Goal: Information Seeking & Learning: Learn about a topic

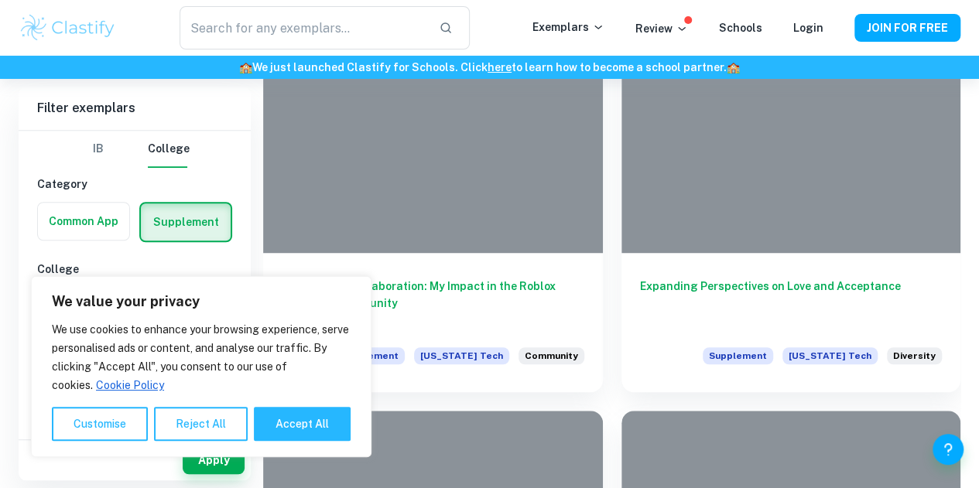
scroll to position [451, 0]
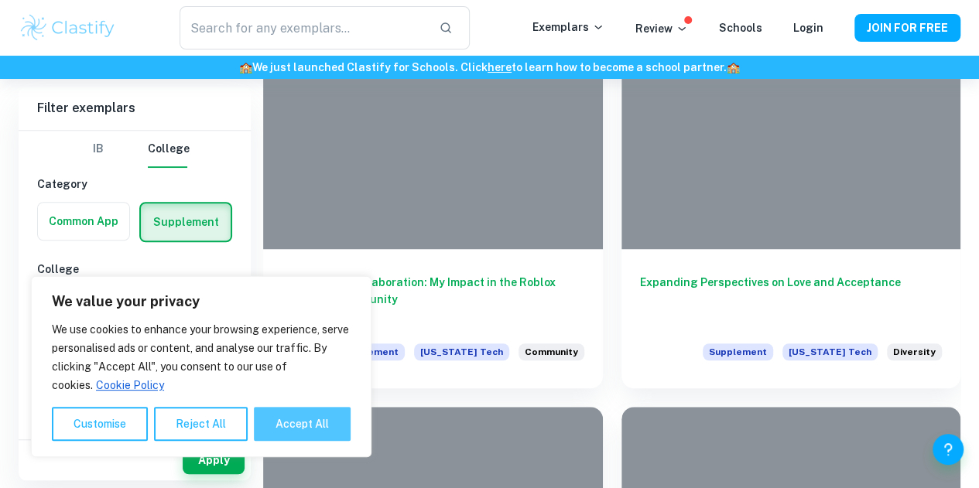
click at [283, 430] on button "Accept All" at bounding box center [302, 424] width 97 height 34
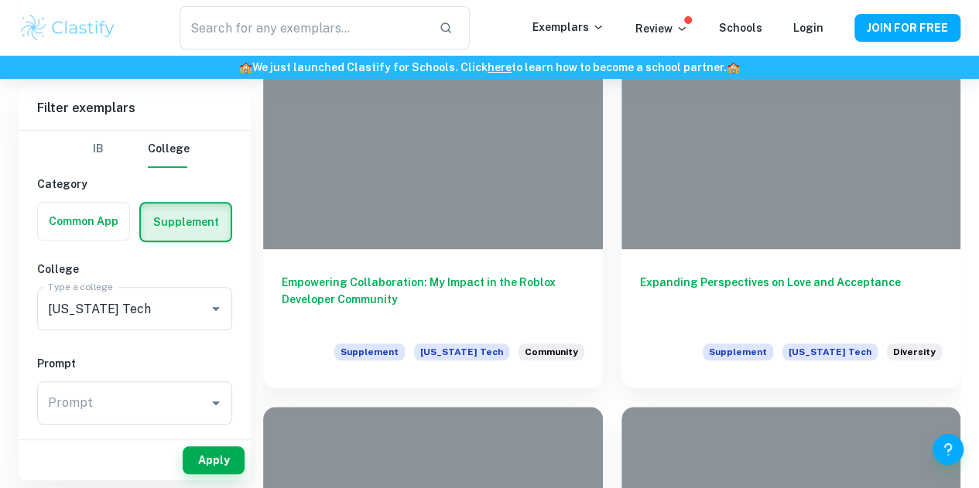
checkbox input "true"
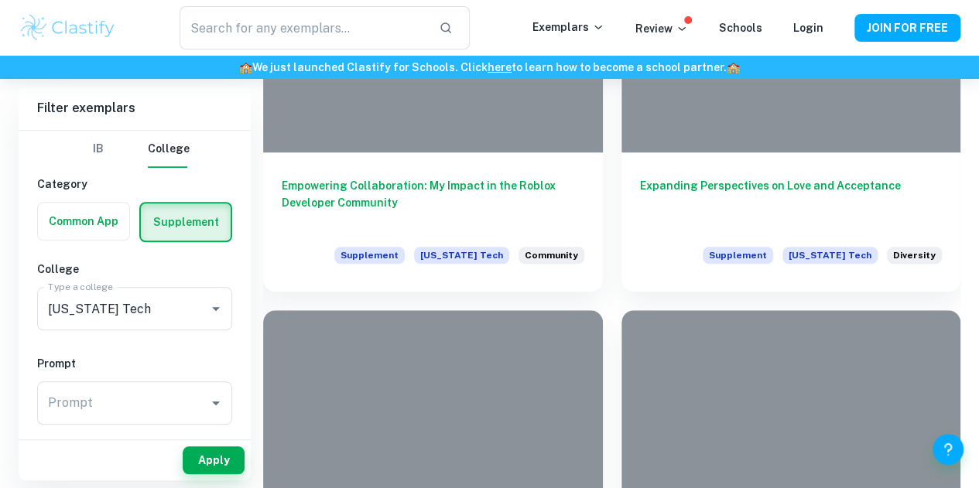
scroll to position [549, 0]
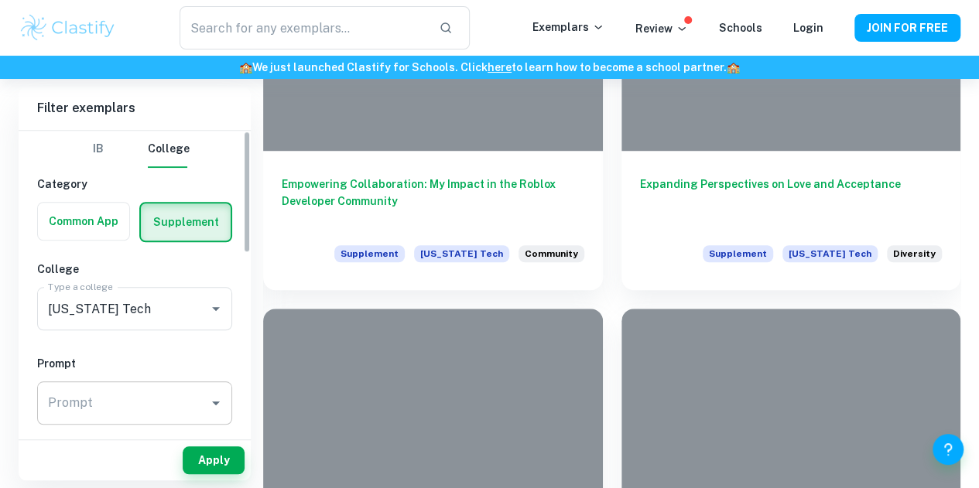
click at [196, 420] on div "Prompt" at bounding box center [134, 403] width 195 height 43
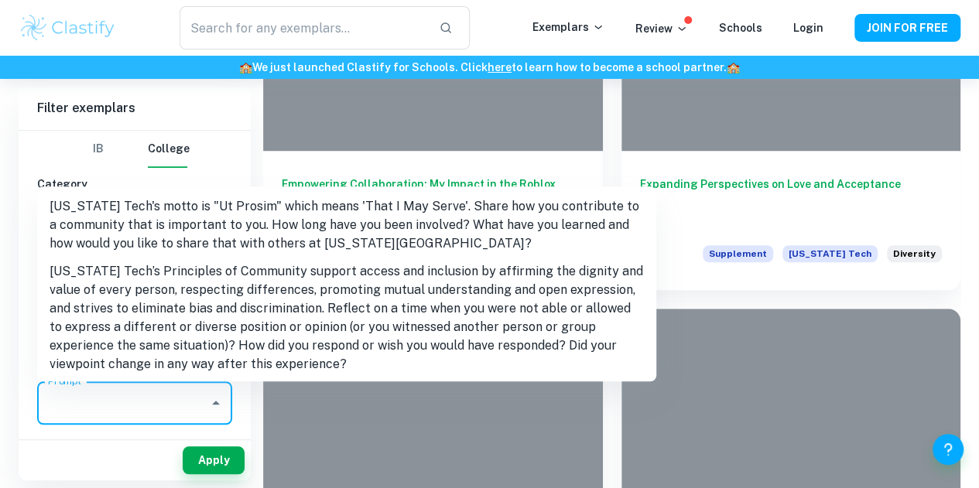
click at [241, 315] on li "[US_STATE] Tech’s Principles of Community support access and inclusion by affir…" at bounding box center [346, 318] width 619 height 121
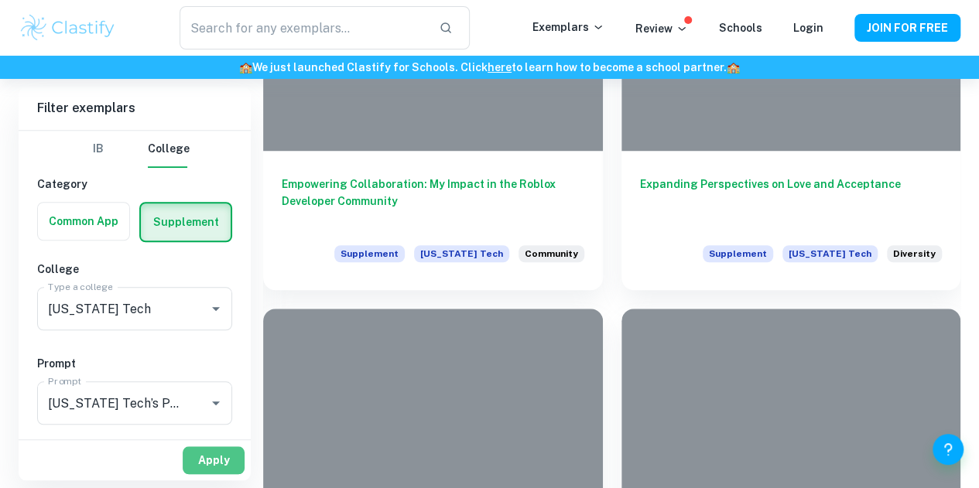
click at [201, 467] on button "Apply" at bounding box center [214, 461] width 62 height 28
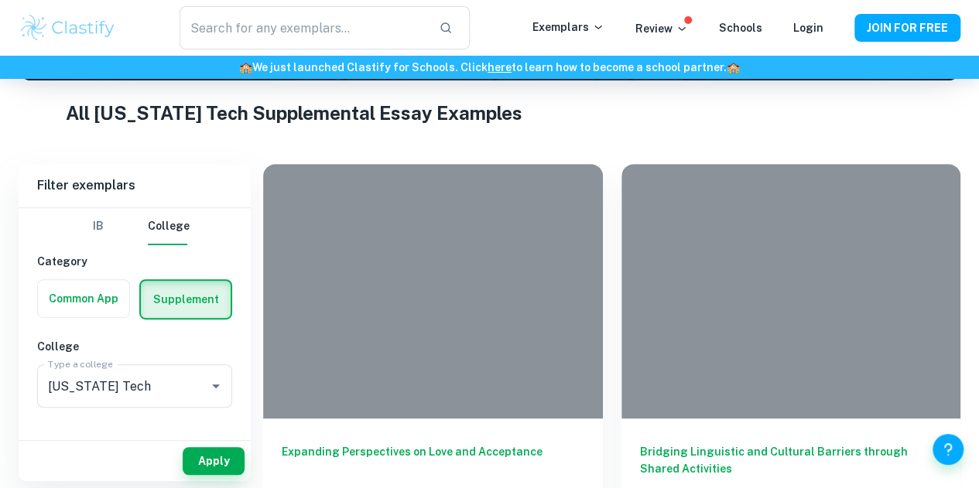
scroll to position [283, 0]
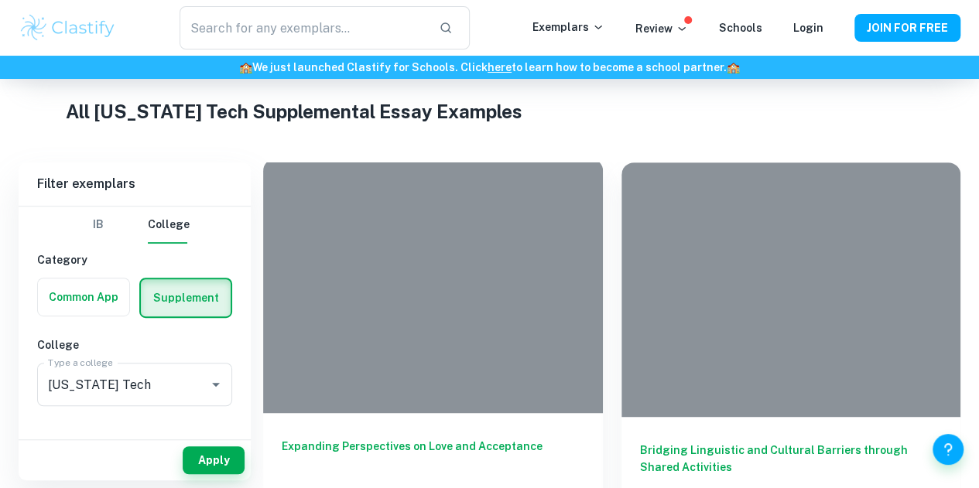
click at [365, 292] on div at bounding box center [433, 286] width 340 height 255
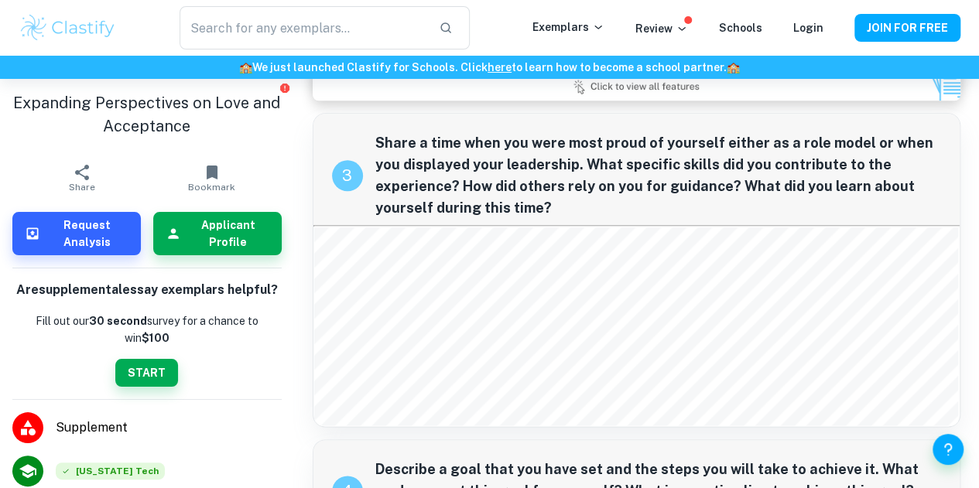
scroll to position [791, 0]
